Goal: Task Accomplishment & Management: Use online tool/utility

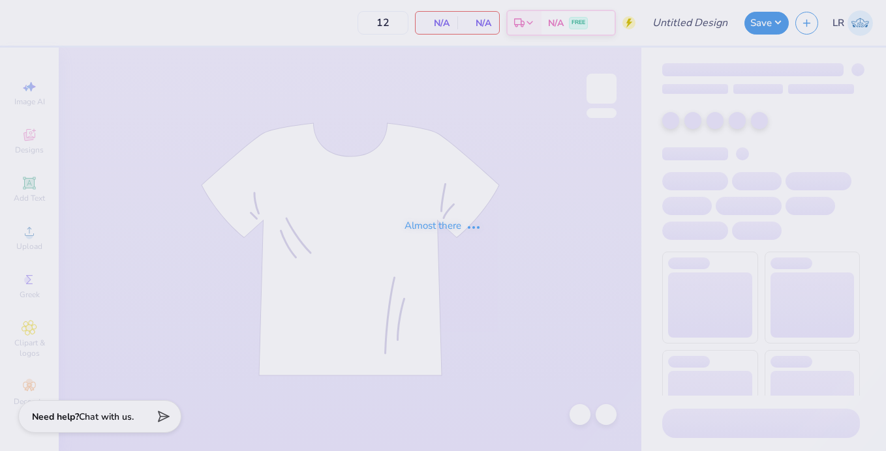
type input "TEP ROADTRIP"
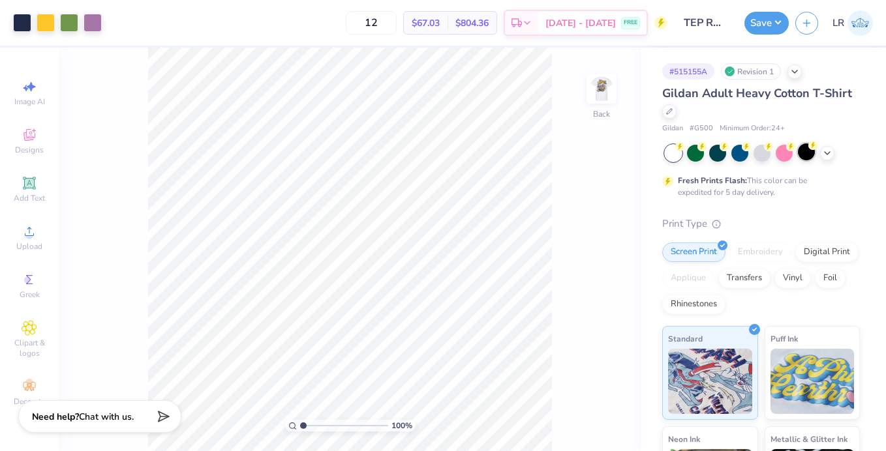
click at [809, 158] on div at bounding box center [806, 151] width 17 height 17
click at [599, 95] on img at bounding box center [601, 89] width 52 height 52
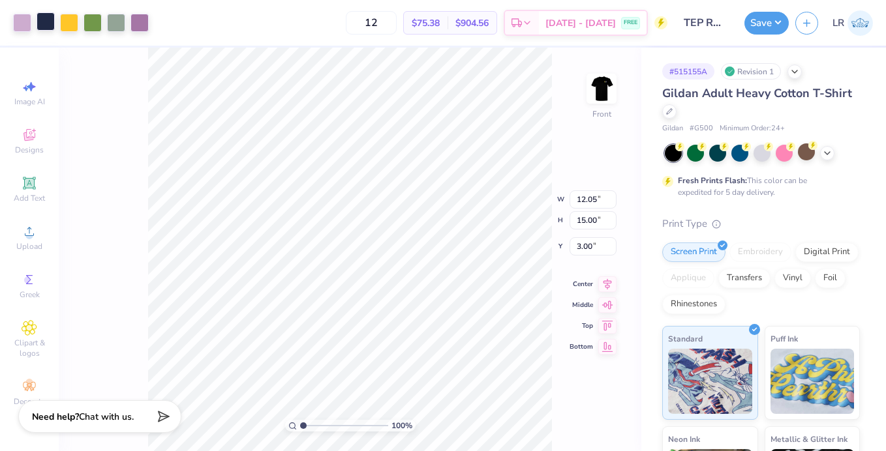
click at [50, 18] on div at bounding box center [46, 21] width 18 height 18
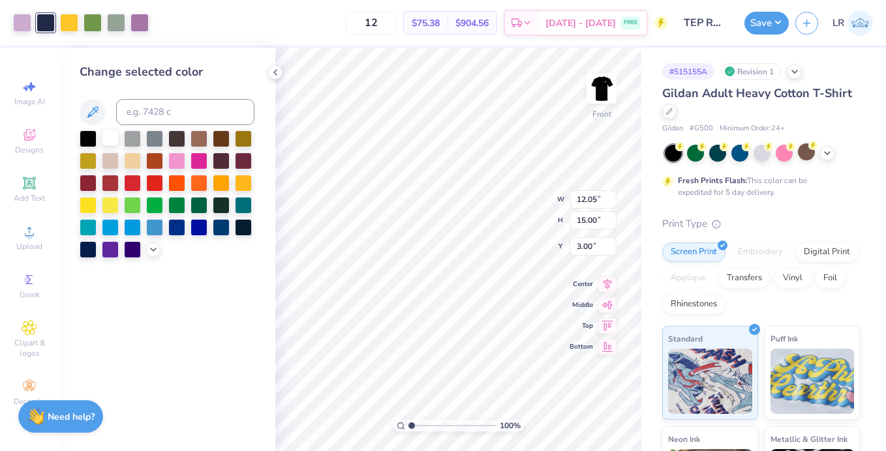
click at [105, 138] on div at bounding box center [110, 137] width 17 height 17
click at [575, 418] on icon at bounding box center [579, 414] width 13 height 13
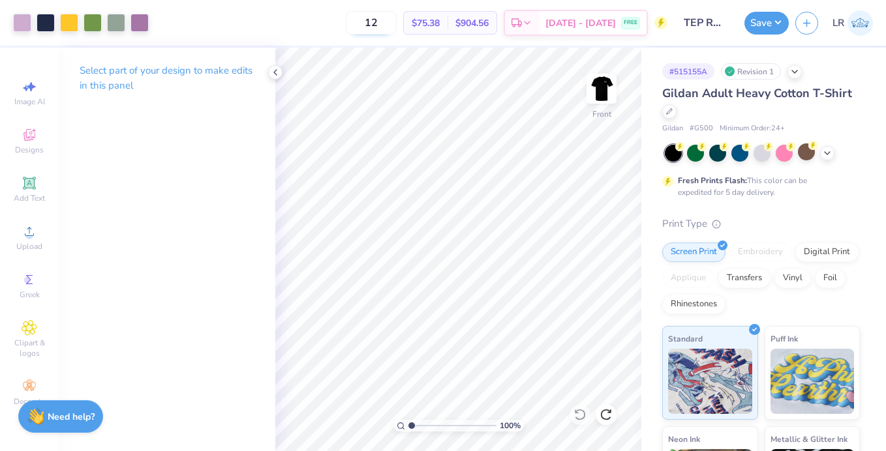
click at [396, 14] on input "12" at bounding box center [371, 22] width 51 height 23
click at [397, 16] on input "12" at bounding box center [371, 22] width 51 height 23
type input "1"
click at [832, 153] on icon at bounding box center [827, 152] width 10 height 10
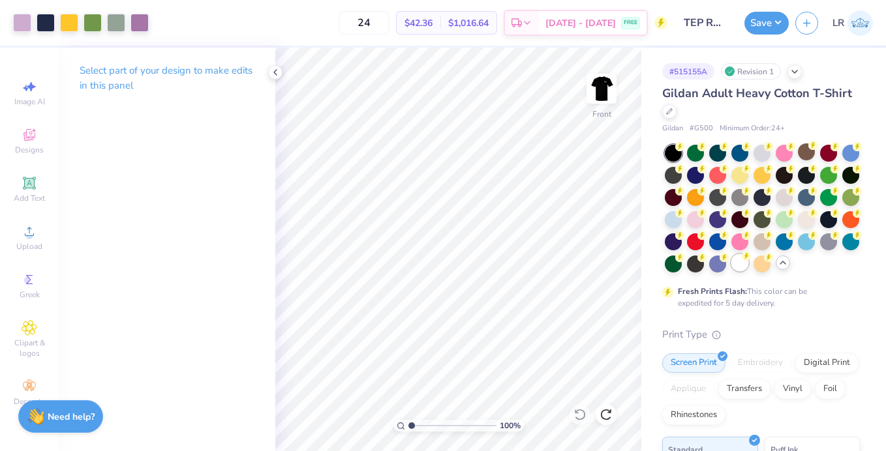
click at [738, 262] on div at bounding box center [739, 262] width 17 height 17
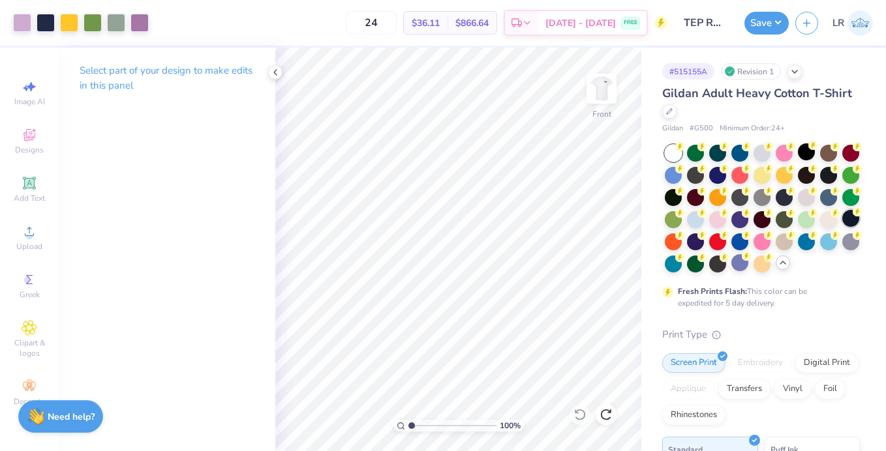
click at [853, 224] on div at bounding box center [850, 218] width 17 height 17
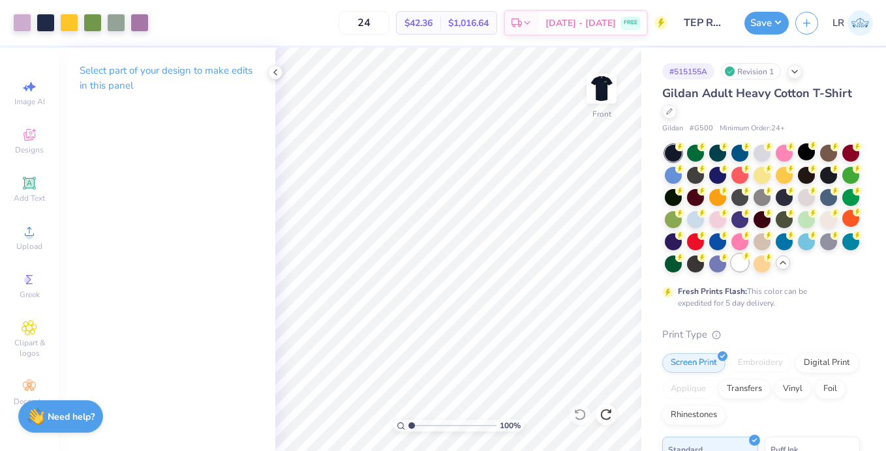
click at [740, 269] on div at bounding box center [739, 262] width 17 height 17
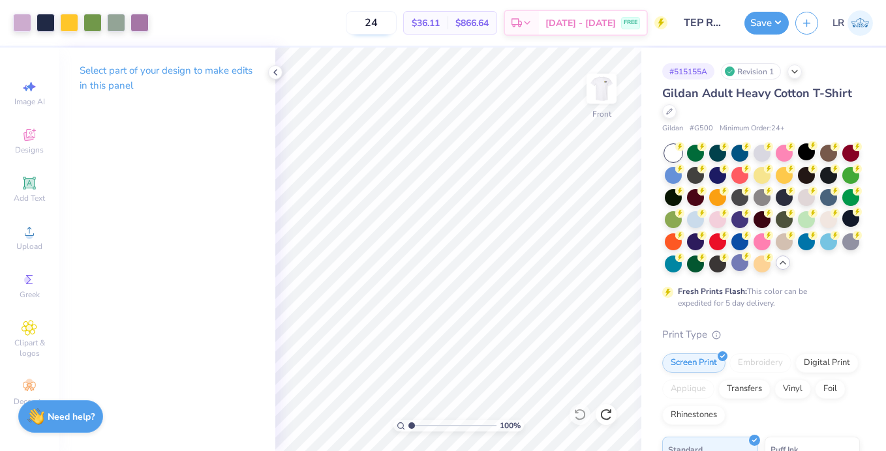
click at [397, 22] on input "24" at bounding box center [371, 22] width 51 height 23
type input "2"
type input "50"
click at [278, 72] on icon at bounding box center [275, 72] width 10 height 10
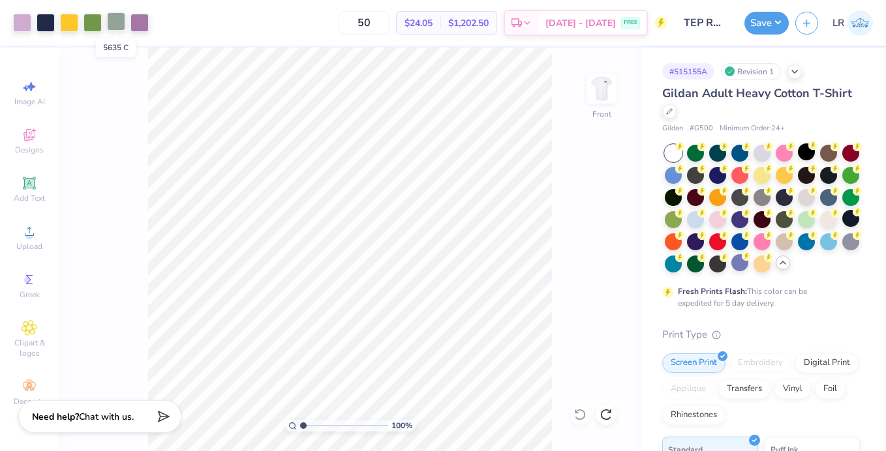
click at [115, 28] on div at bounding box center [116, 21] width 18 height 18
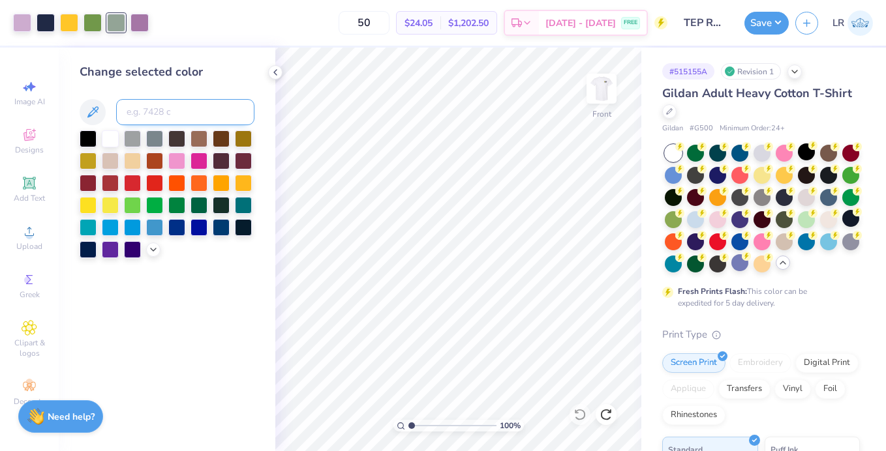
click at [145, 108] on input at bounding box center [185, 112] width 138 height 26
type input "7490"
click at [807, 154] on div at bounding box center [806, 151] width 17 height 17
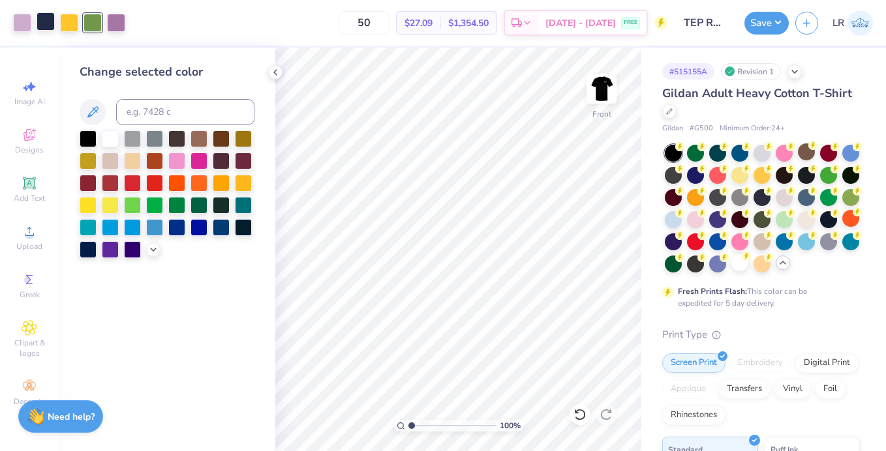
click at [47, 19] on div at bounding box center [46, 21] width 18 height 18
click at [114, 136] on div at bounding box center [110, 137] width 17 height 17
click at [132, 139] on div at bounding box center [132, 137] width 17 height 17
click at [154, 135] on div at bounding box center [154, 137] width 17 height 17
click at [177, 135] on div at bounding box center [176, 137] width 17 height 17
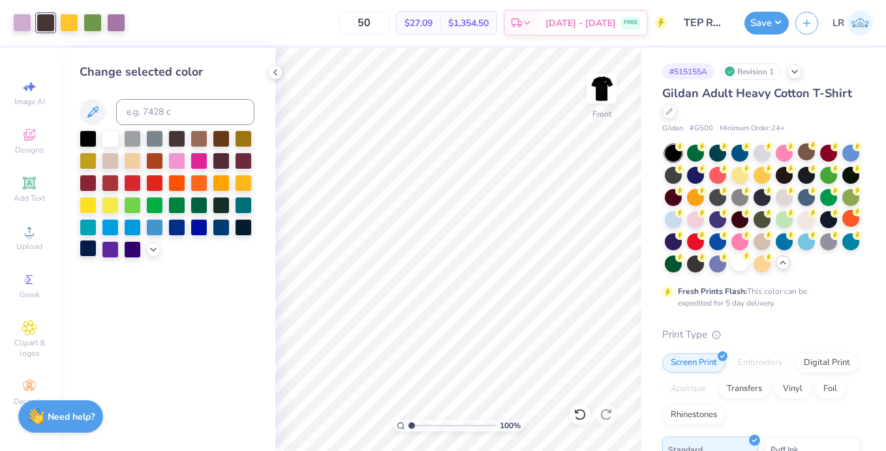
click at [87, 255] on div at bounding box center [88, 248] width 17 height 17
click at [106, 250] on div at bounding box center [110, 248] width 17 height 17
click at [23, 25] on div at bounding box center [22, 21] width 18 height 18
click at [113, 21] on div at bounding box center [116, 21] width 18 height 18
click at [16, 23] on div at bounding box center [22, 21] width 18 height 18
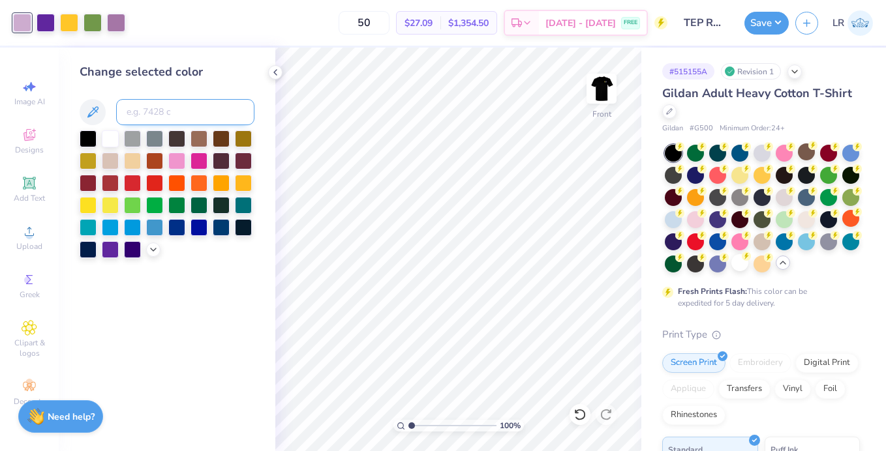
click at [157, 106] on input at bounding box center [185, 112] width 138 height 26
type input "7437"
click at [117, 22] on div at bounding box center [116, 21] width 18 height 18
click at [112, 250] on div at bounding box center [110, 248] width 17 height 17
click at [18, 17] on div at bounding box center [22, 21] width 18 height 18
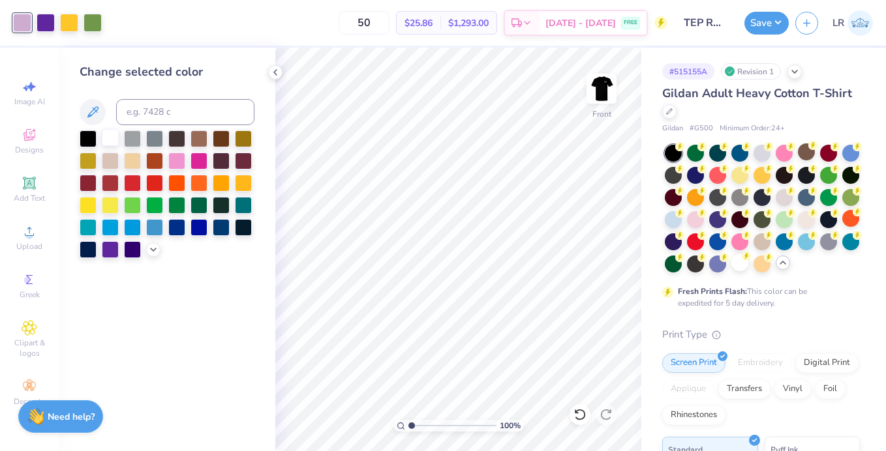
click at [110, 134] on div at bounding box center [110, 137] width 17 height 17
click at [583, 415] on icon at bounding box center [579, 414] width 13 height 13
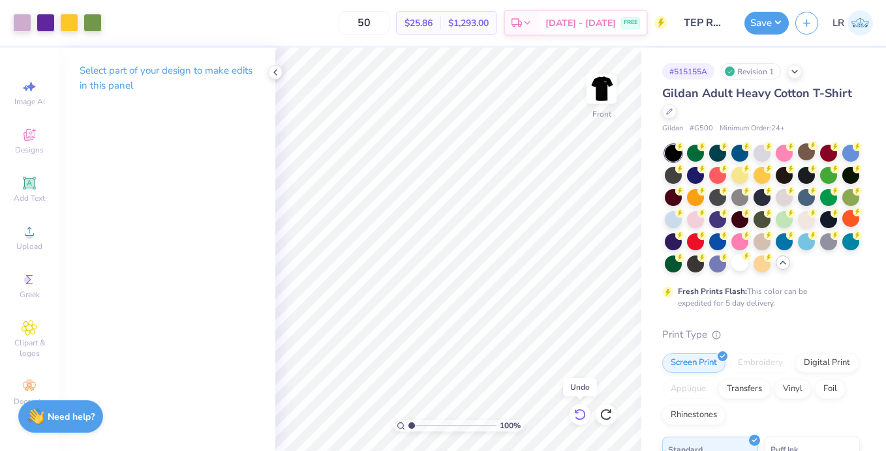
click at [583, 415] on icon at bounding box center [579, 414] width 13 height 13
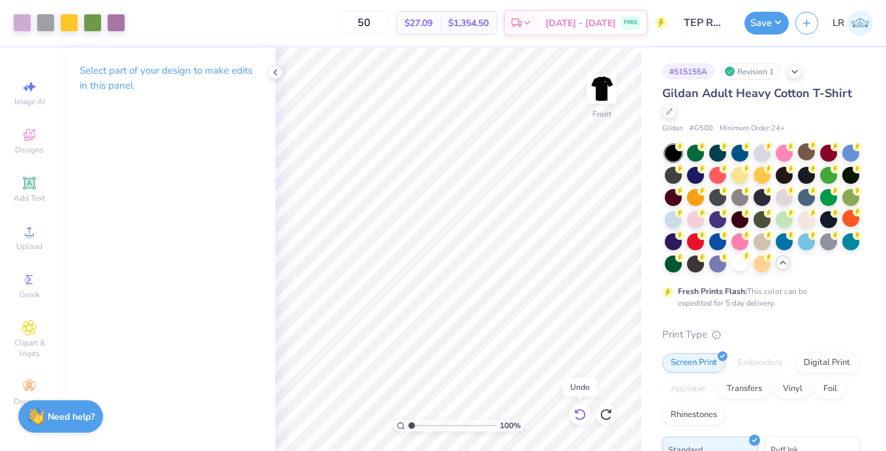
click at [583, 415] on icon at bounding box center [579, 414] width 13 height 13
click at [582, 415] on icon at bounding box center [579, 414] width 13 height 13
